Goal: Task Accomplishment & Management: Use online tool/utility

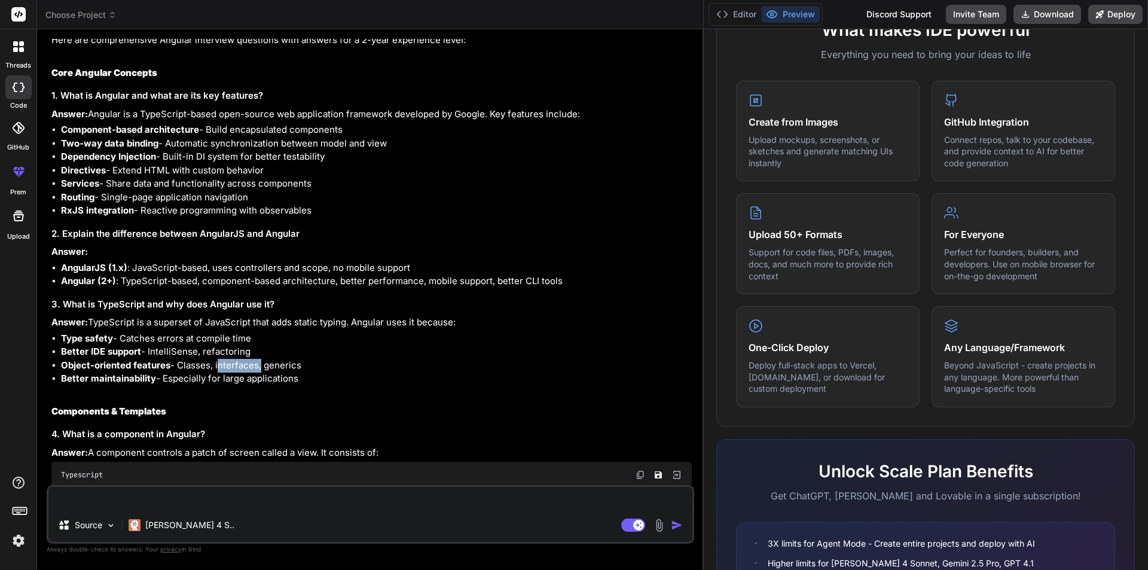
scroll to position [538, 0]
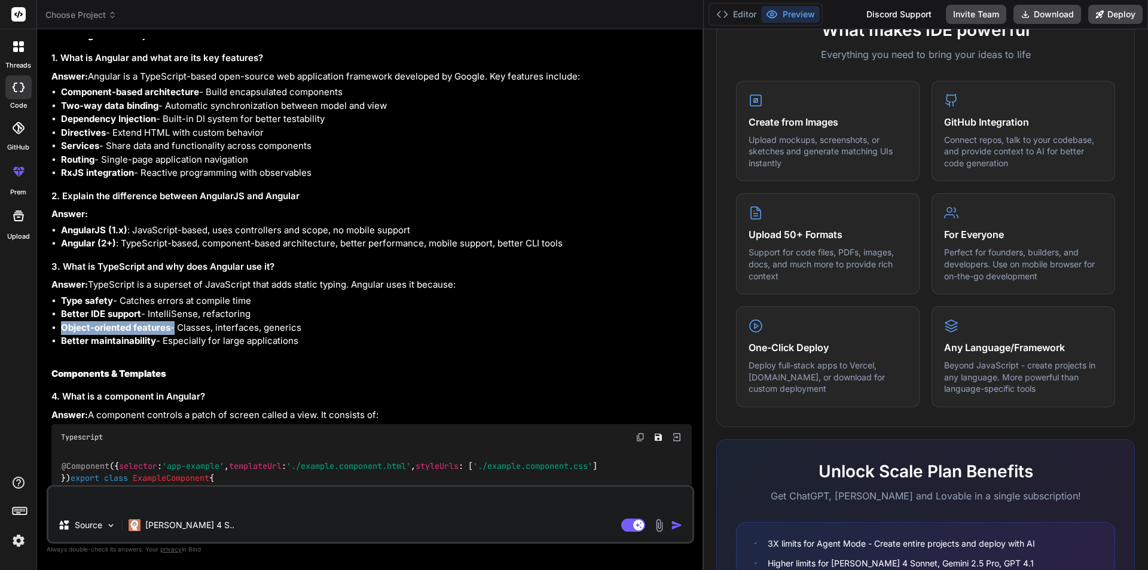
drag, startPoint x: 172, startPoint y: 332, endPoint x: 60, endPoint y: 328, distance: 111.2
click at [60, 328] on ul "Type safety - Catches errors at compile time Better IDE support - IntelliSense,…" at bounding box center [371, 321] width 640 height 54
copy li "Object-oriented features"
drag, startPoint x: 317, startPoint y: 335, endPoint x: 57, endPoint y: 331, distance: 260.0
click at [57, 331] on ul "Type safety - Catches errors at compile time Better IDE support - IntelliSense,…" at bounding box center [371, 321] width 640 height 54
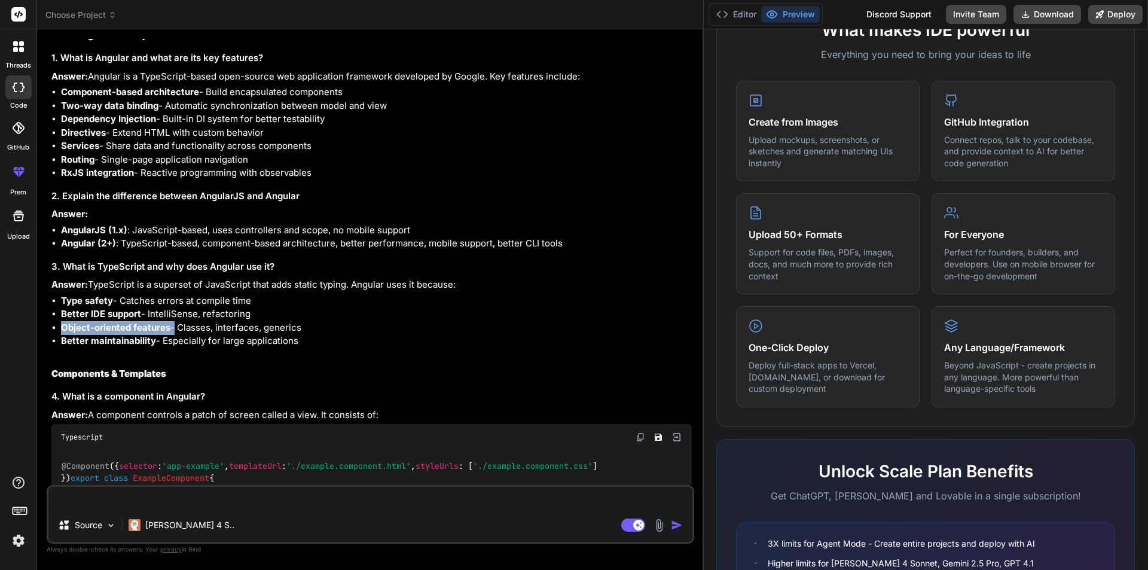
click at [328, 344] on li "Better maintainability - Especially for large applications" at bounding box center [376, 341] width 631 height 14
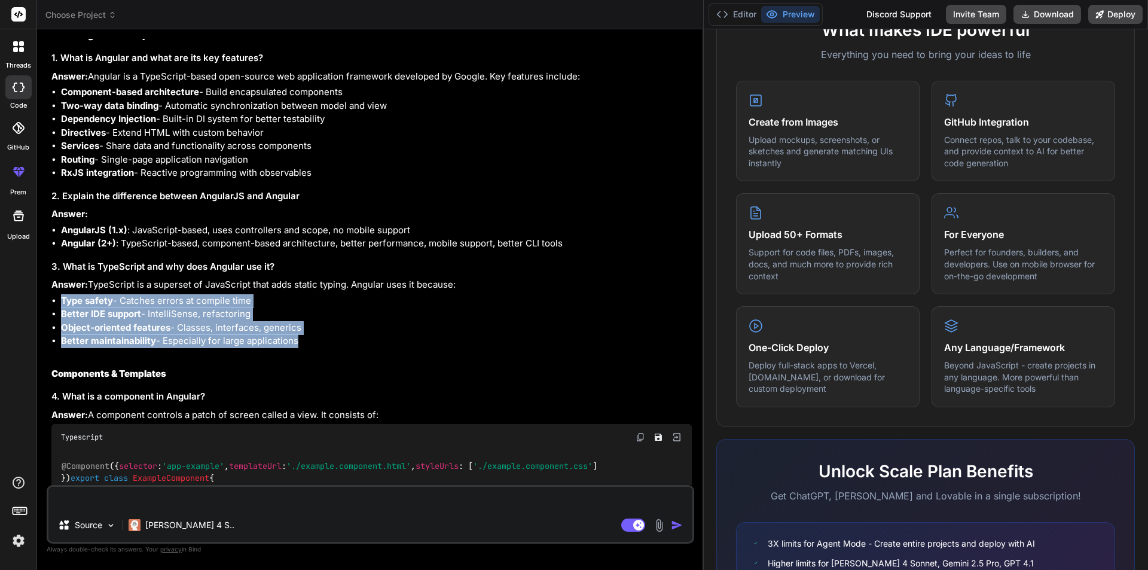
drag, startPoint x: 328, startPoint y: 344, endPoint x: 53, endPoint y: 304, distance: 278.5
click at [53, 304] on ul "Type safety - Catches errors at compile time Better IDE support - IntelliSense,…" at bounding box center [371, 321] width 640 height 54
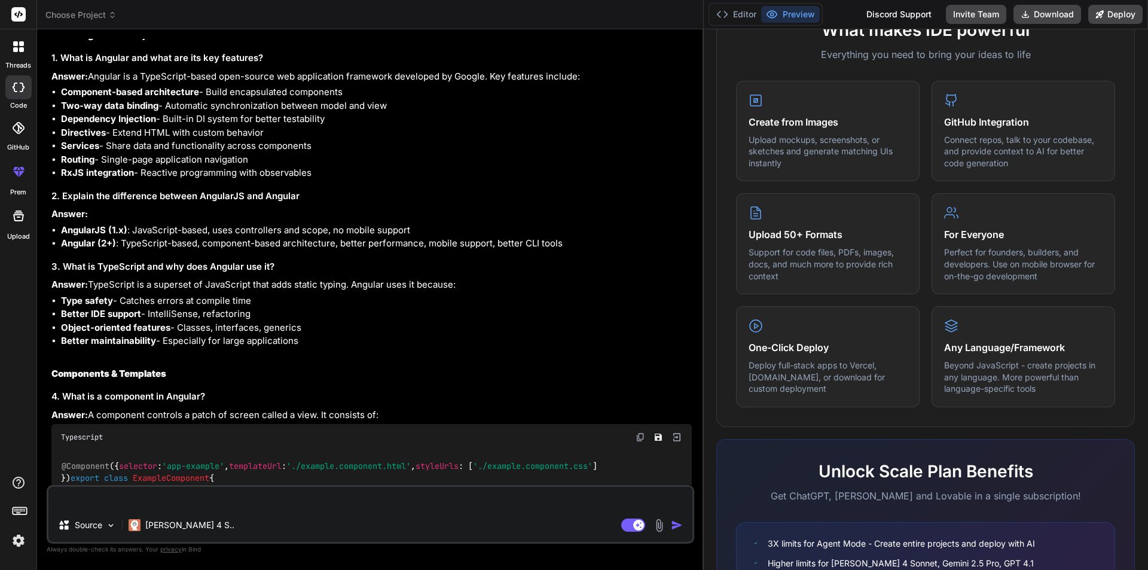
click at [143, 498] on textarea at bounding box center [370, 498] width 644 height 22
paste textarea "Type safety - Catches errors at compile time Better IDE support - IntelliSense,…"
type textarea "Type safety - Catches errors at compile time Better IDE support - IntelliSense,…"
type textarea "x"
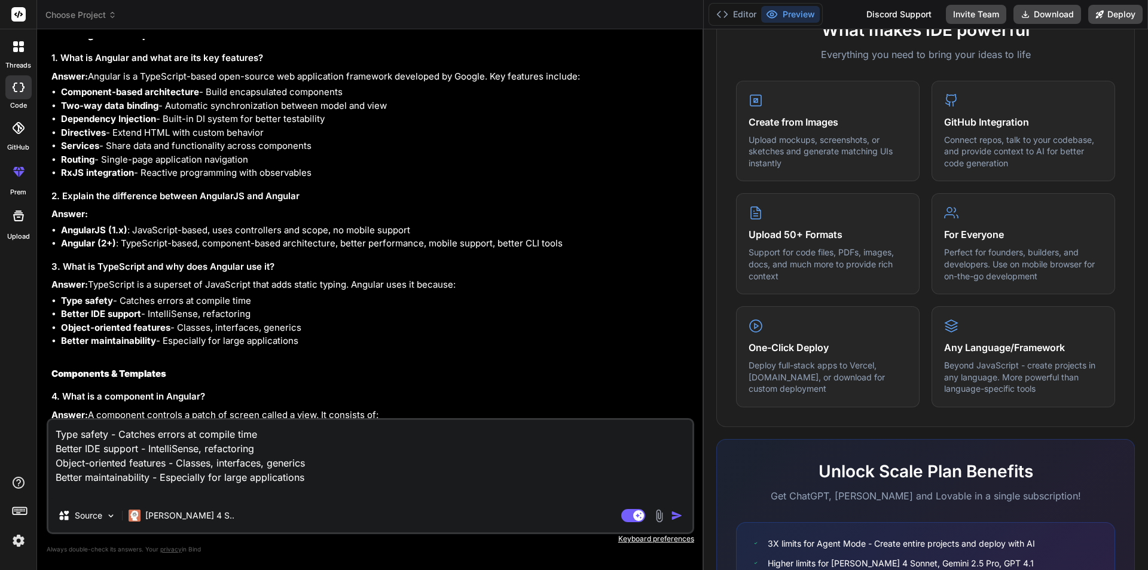
type textarea "Type safety - Catches errors at compile time Better IDE support - IntelliSense,…"
type textarea "x"
type textarea "Type safety - Catches errors at compile time Better IDE support - IntelliSense,…"
type textarea "x"
type textarea "Type safety - Catches errors at compile time Better IDE support - IntelliSense,…"
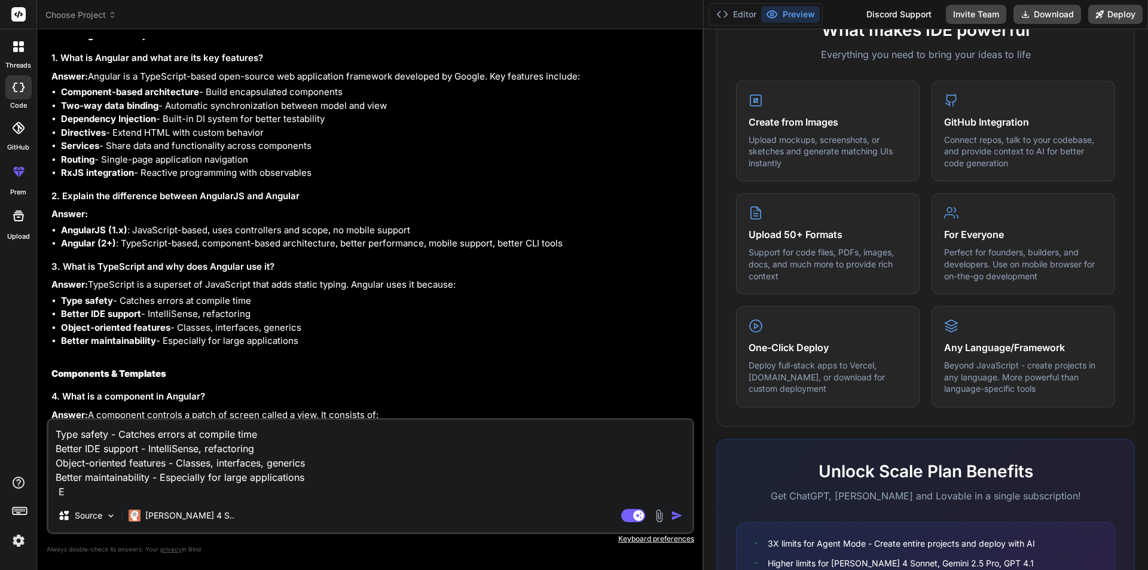
type textarea "x"
type textarea "Type safety - Catches errors at compile time Better IDE support - IntelliSense,…"
type textarea "x"
type textarea "Type safety - Catches errors at compile time Better IDE support - IntelliSense,…"
type textarea "x"
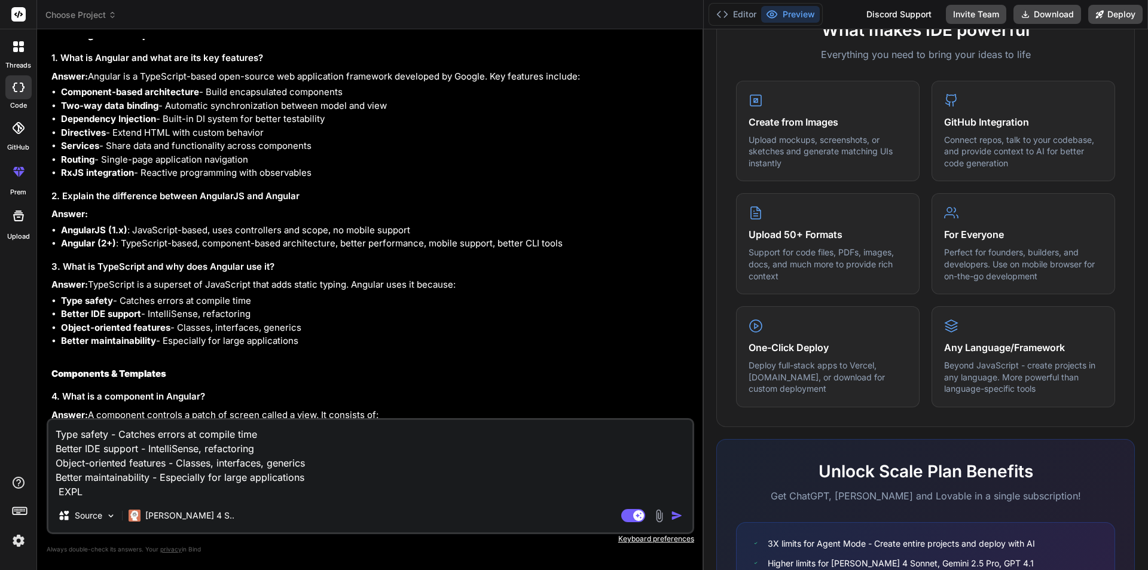
type textarea "Type safety - Catches errors at compile time Better IDE support - IntelliSense,…"
type textarea "x"
type textarea "Type safety - Catches errors at compile time Better IDE support - IntelliSense,…"
type textarea "x"
type textarea "Type safety - Catches errors at compile time Better IDE support - IntelliSense,…"
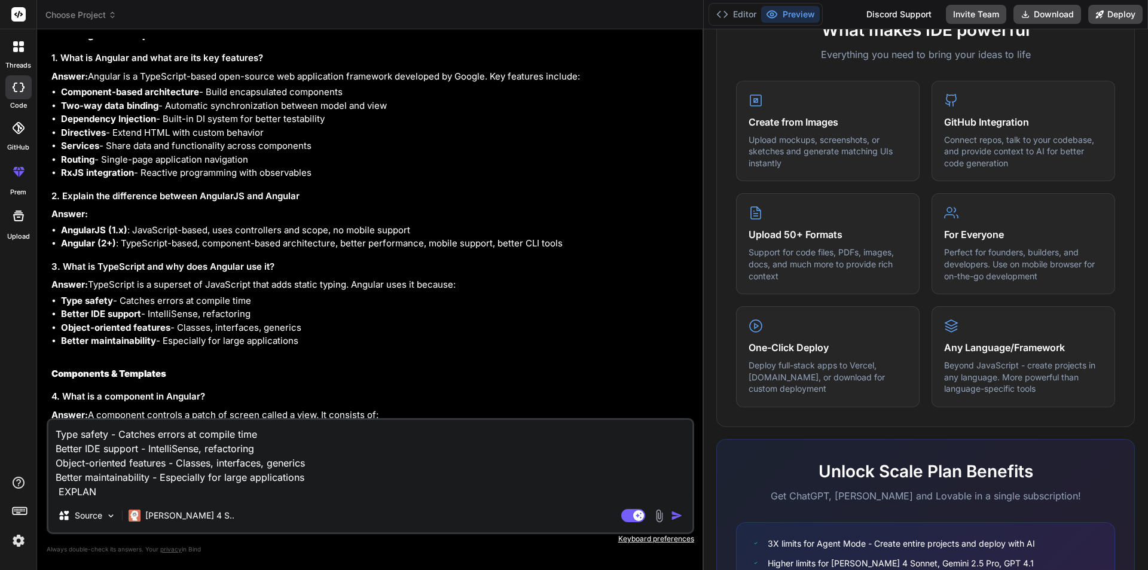
type textarea "x"
type textarea "Type safety - Catches errors at compile time Better IDE support - IntelliSense,…"
type textarea "x"
type textarea "Type safety - Catches errors at compile time Better IDE support - IntelliSense,…"
type textarea "x"
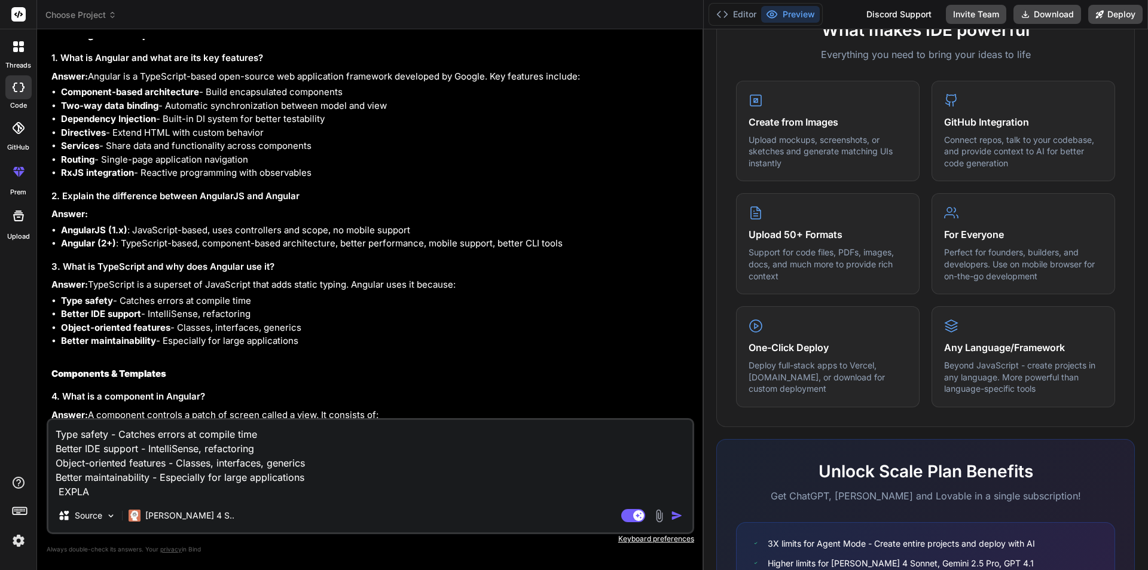
type textarea "Type safety - Catches errors at compile time Better IDE support - IntelliSense,…"
type textarea "x"
type textarea "Type safety - Catches errors at compile time Better IDE support - IntelliSense,…"
type textarea "x"
type textarea "Type safety - Catches errors at compile time Better IDE support - IntelliSense,…"
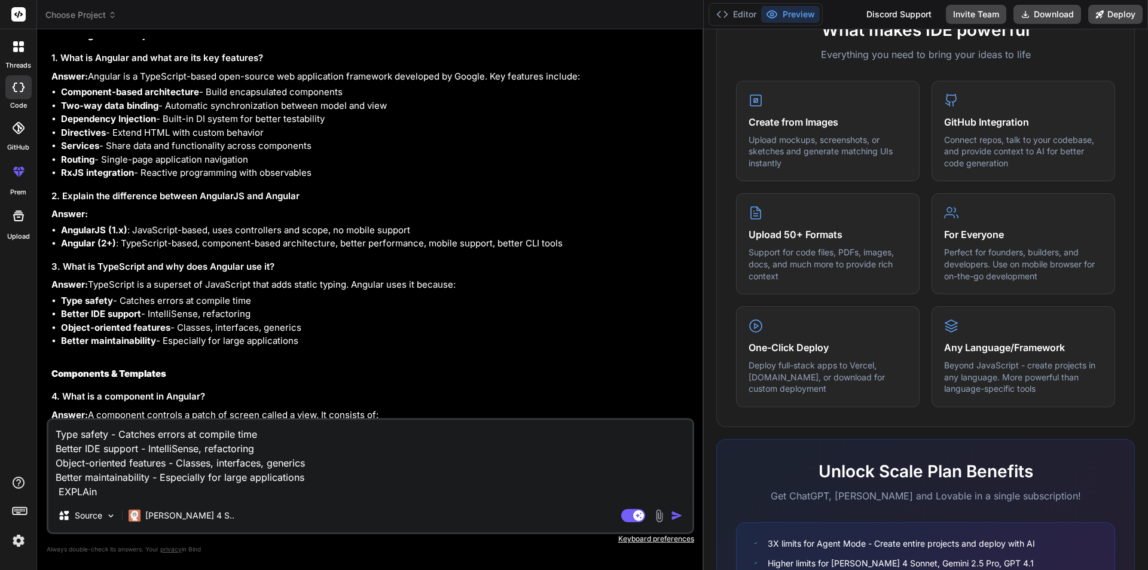
type textarea "x"
type textarea "Type safety - Catches errors at compile time Better IDE support - IntelliSense,…"
type textarea "x"
type textarea "Type safety - Catches errors at compile time Better IDE support - IntelliSense,…"
type textarea "x"
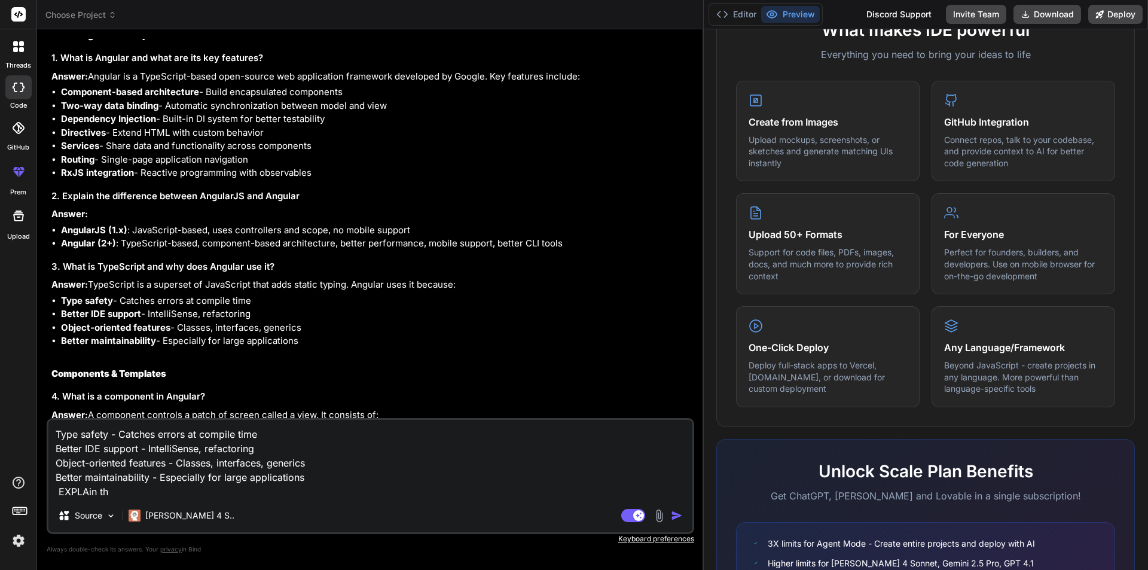
type textarea "Type safety - Catches errors at compile time Better IDE support - IntelliSense,…"
type textarea "x"
type textarea "Type safety - Catches errors at compile time Better IDE support - IntelliSense,…"
type textarea "x"
type textarea "Type safety - Catches errors at compile time Better IDE support - IntelliSense,…"
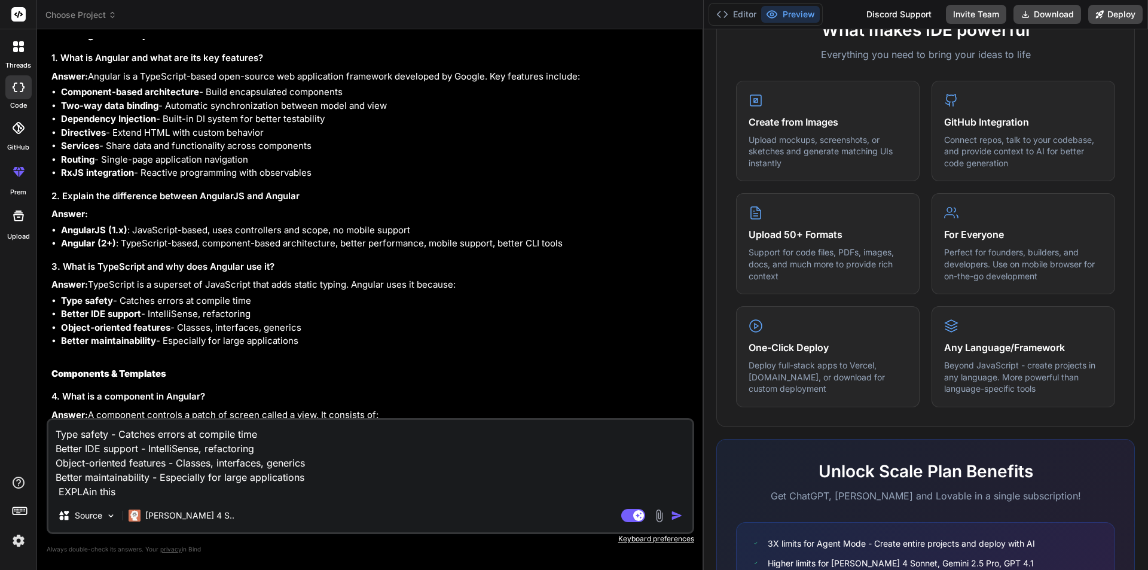
type textarea "x"
type textarea "Type safety - Catches errors at compile time Better IDE support - IntelliSense,…"
type textarea "x"
type textarea "Type safety - Catches errors at compile time Better IDE support - IntelliSense,…"
type textarea "x"
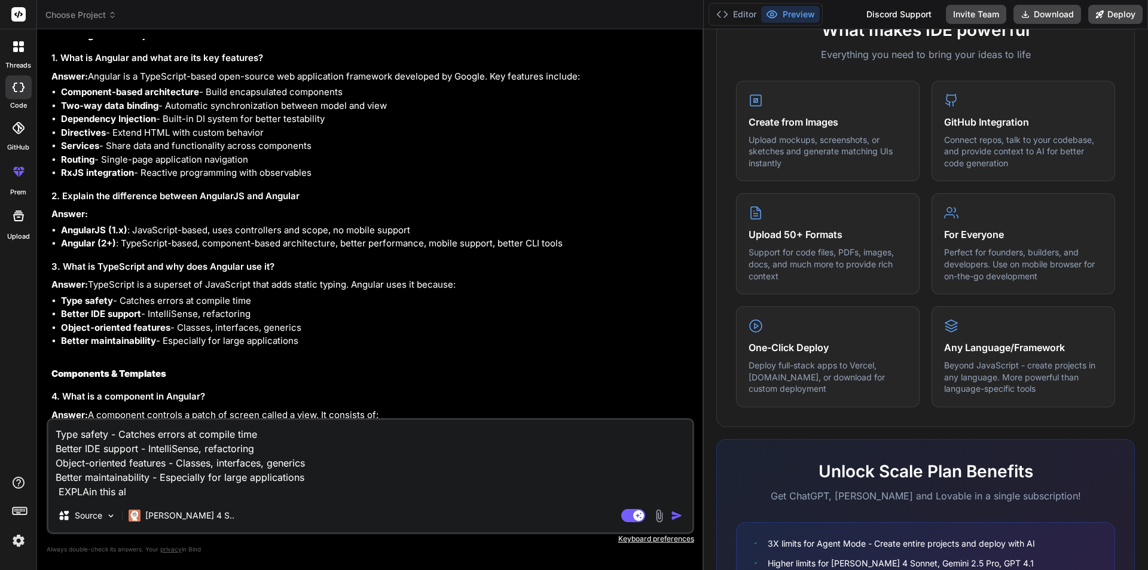
type textarea "Type safety - Catches errors at compile time Better IDE support - IntelliSense,…"
type textarea "x"
type textarea "Type safety - Catches errors at compile time Better IDE support - IntelliSense,…"
type textarea "x"
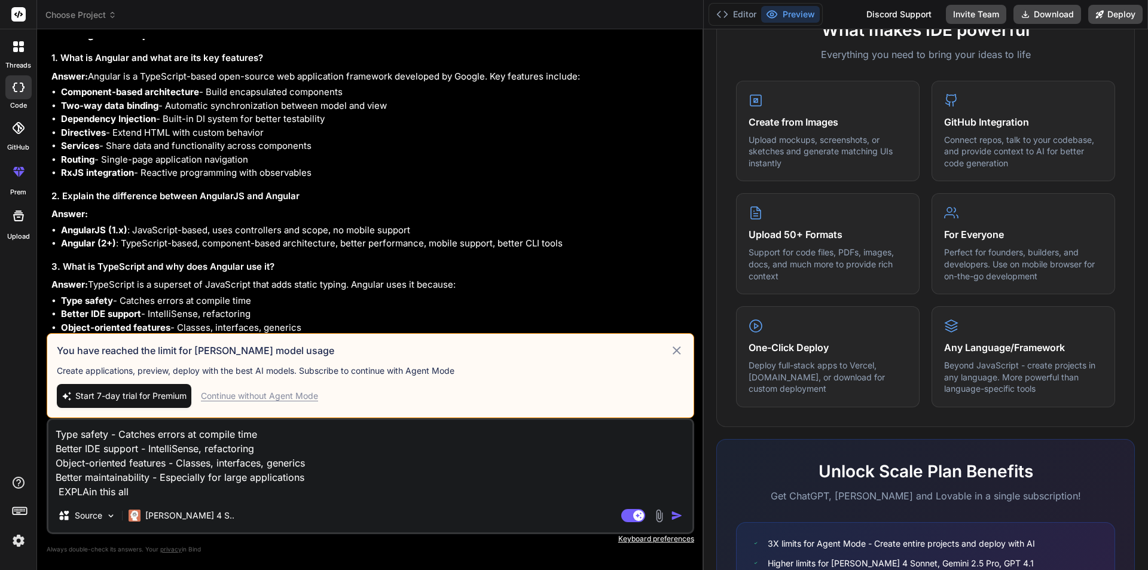
type textarea "Type safety - Catches errors at compile time Better IDE support - IntelliSense,…"
click at [675, 513] on img "button" at bounding box center [677, 515] width 12 height 12
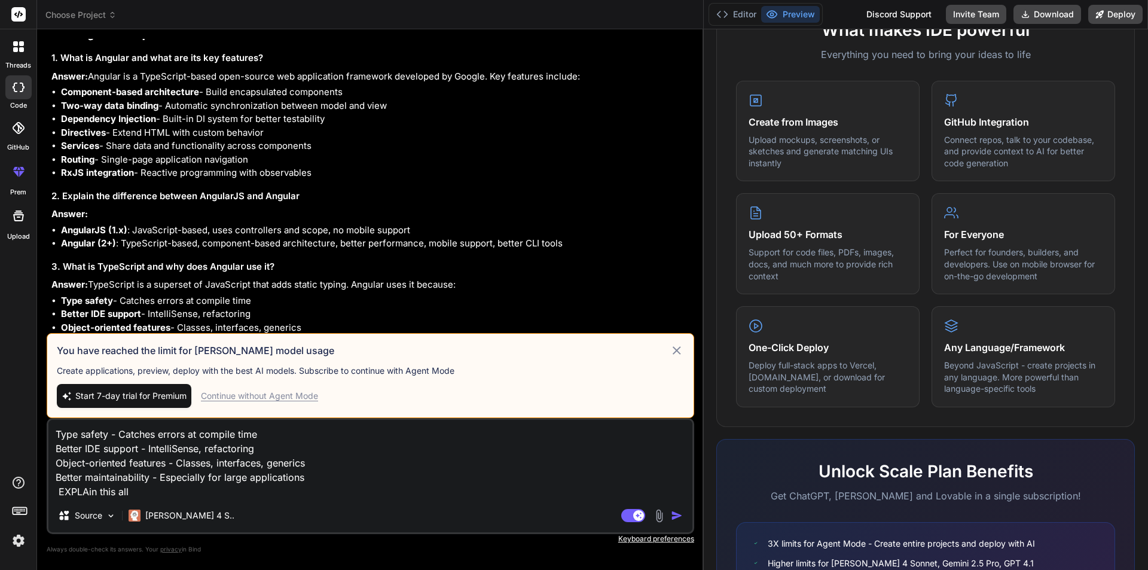
click at [675, 513] on img "button" at bounding box center [677, 515] width 12 height 12
click at [167, 393] on span "Start 7-day trial for Premium" at bounding box center [130, 396] width 111 height 12
type textarea "x"
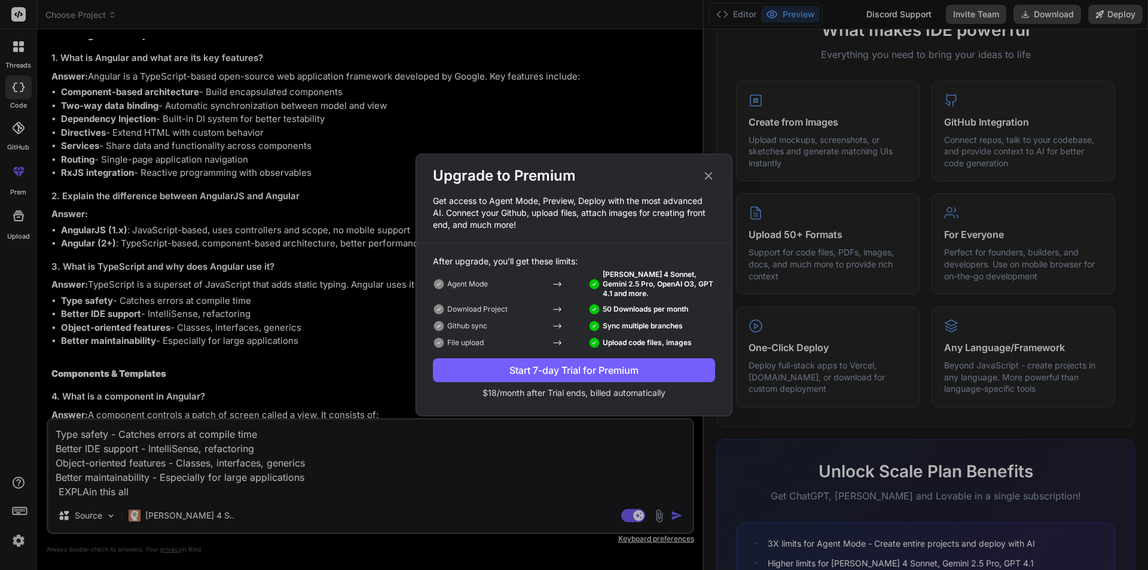
click at [542, 368] on div "Start 7-day Trial for Premium" at bounding box center [574, 370] width 282 height 14
click at [705, 178] on icon at bounding box center [708, 175] width 13 height 13
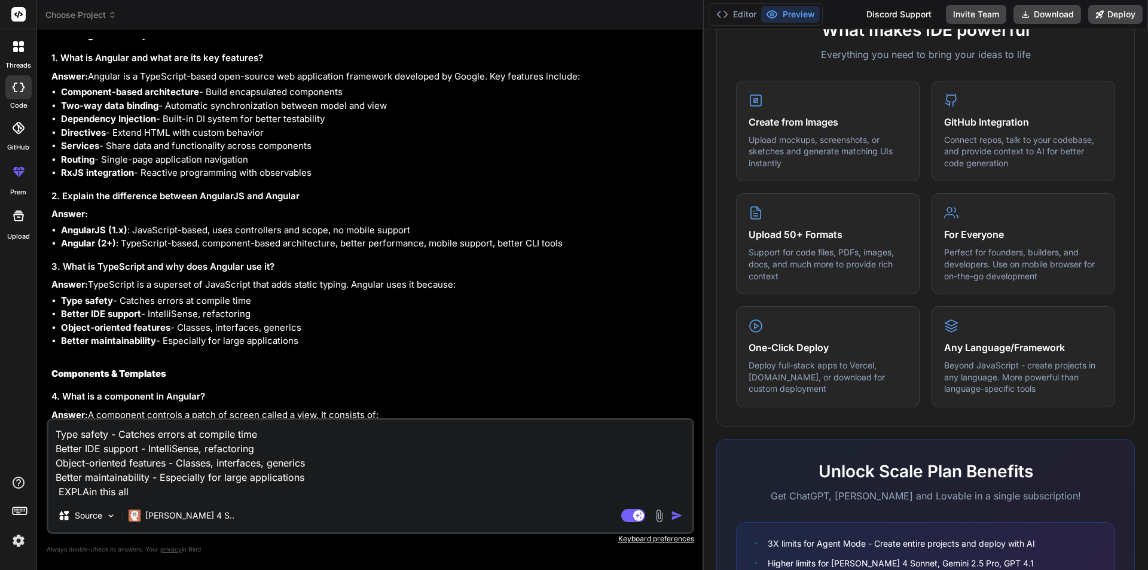
drag, startPoint x: 164, startPoint y: 493, endPoint x: 48, endPoint y: 430, distance: 132.7
click at [48, 430] on div "Type safety - Catches errors at compile time Better IDE support - IntelliSense,…" at bounding box center [370, 476] width 647 height 116
